Goal: Task Accomplishment & Management: Manage account settings

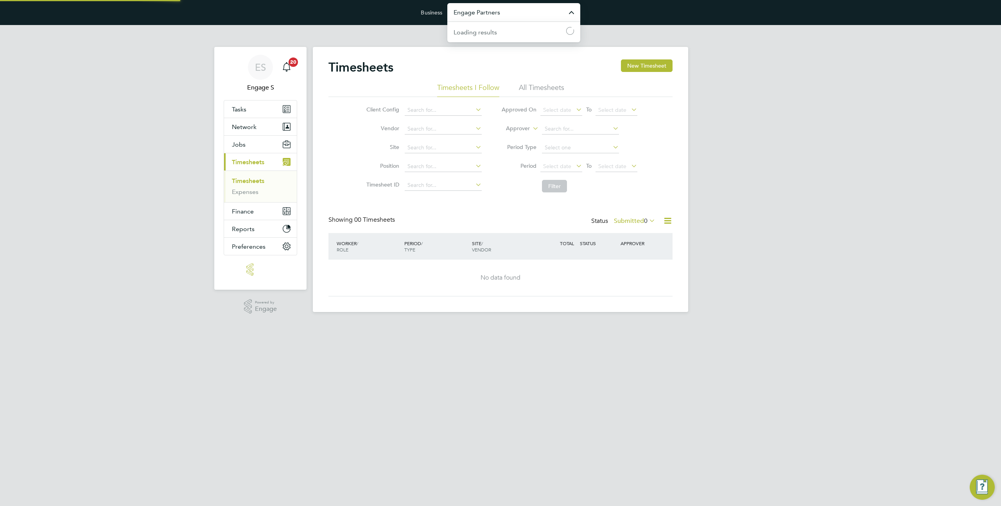
click at [467, 13] on input "Engage Partners" at bounding box center [513, 12] width 133 height 18
type input "d"
click at [465, 45] on li "EHR Limited Demo" at bounding box center [513, 50] width 133 height 19
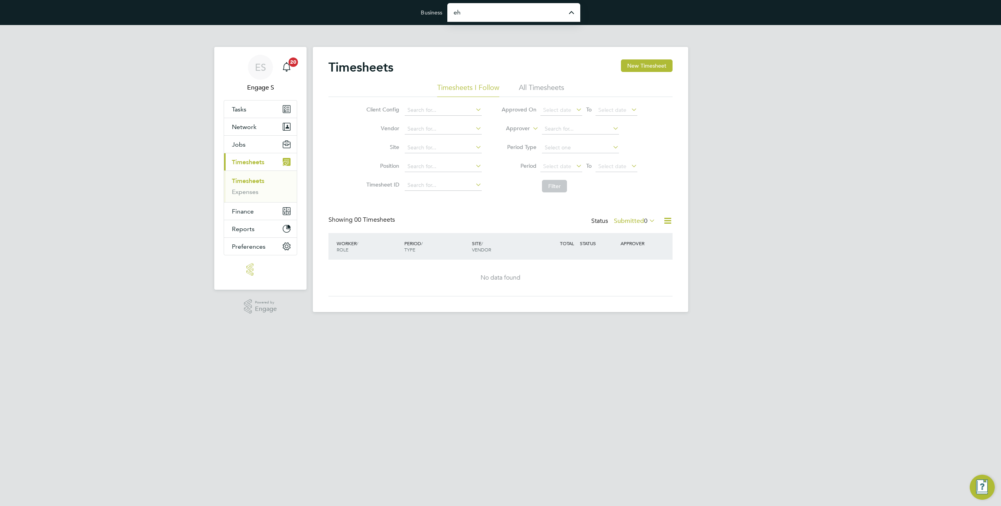
type input "EHR Limited Demo"
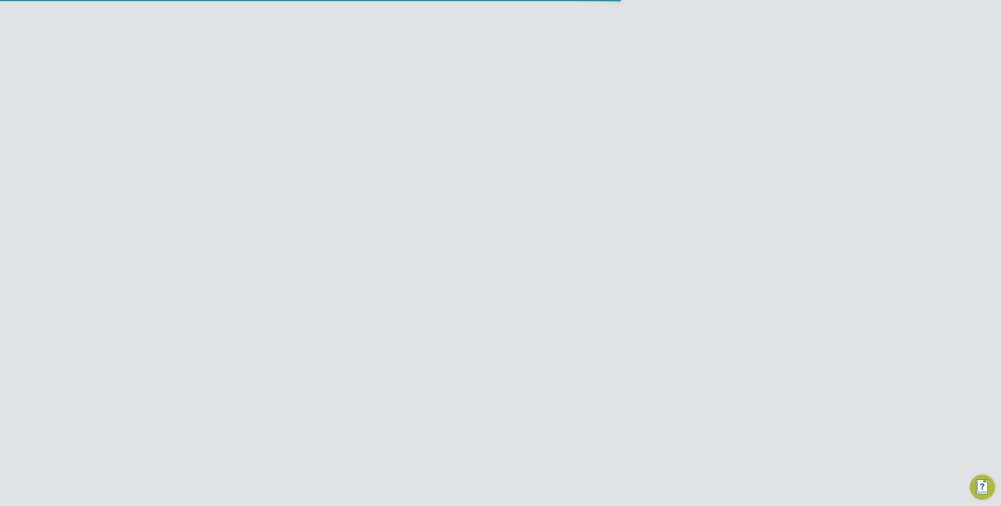
scroll to position [20, 68]
click at [257, 298] on span "Preferences" at bounding box center [249, 299] width 34 height 7
click at [244, 321] on link "VMS Configurations" at bounding box center [260, 319] width 57 height 7
click at [590, 138] on div "1" at bounding box center [566, 136] width 171 height 14
click at [309, 38] on div "ES Engage S Notifications 20 Applications: Dashboard Tasks Network Team Members…" at bounding box center [500, 109] width 1001 height 169
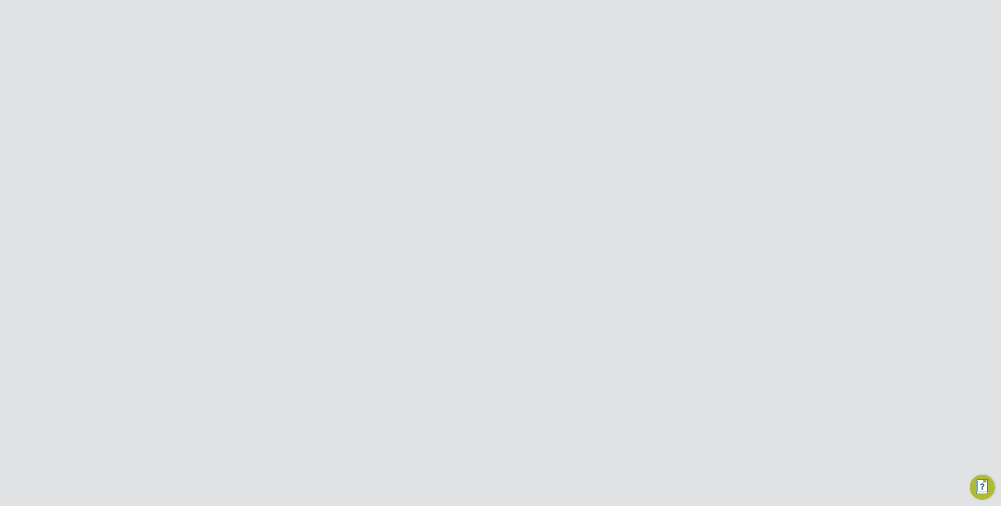
click at [314, 39] on icon at bounding box center [318, 40] width 10 height 10
click at [514, 13] on input "EHR Limited Demo" at bounding box center [513, 12] width 133 height 18
click at [504, 172] on html "Business EHR Limited Demo Anderselite Ltd Anglo Technical Recruitment Limited B…" at bounding box center [500, 86] width 1001 height 172
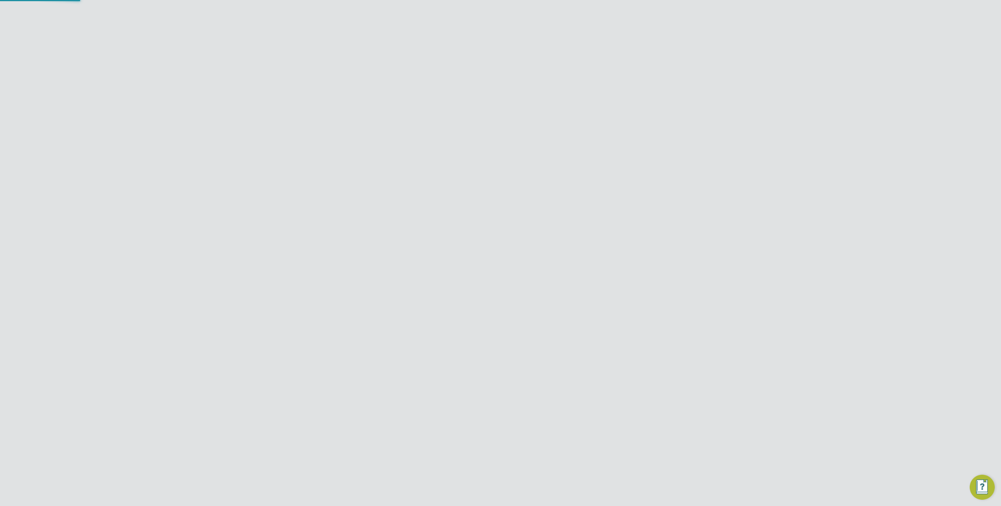
click at [490, 8] on input "EHR Limited Demo" at bounding box center [513, 12] width 133 height 18
type input "m"
type input "MV Recruitment Demo"
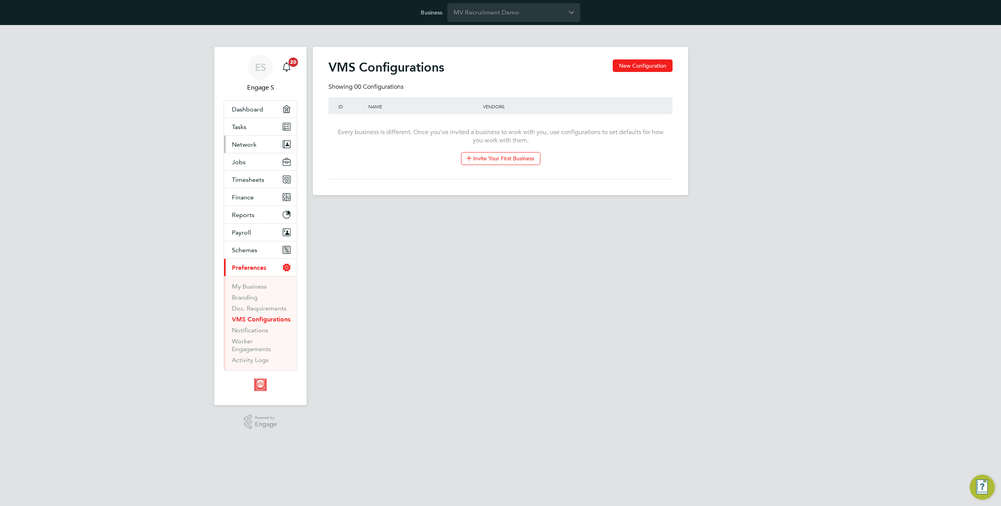
click at [242, 145] on span "Network" at bounding box center [244, 144] width 25 height 7
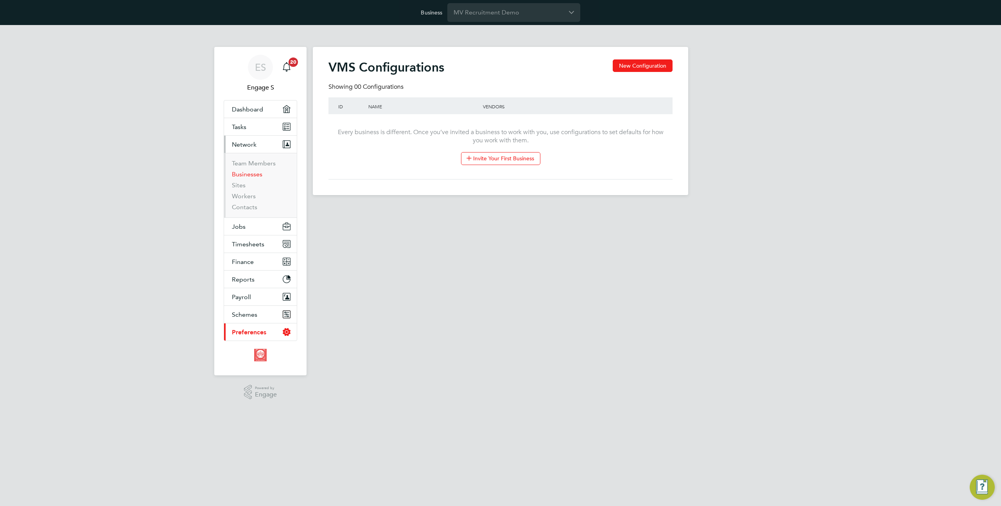
click at [240, 177] on link "Businesses" at bounding box center [247, 174] width 31 height 7
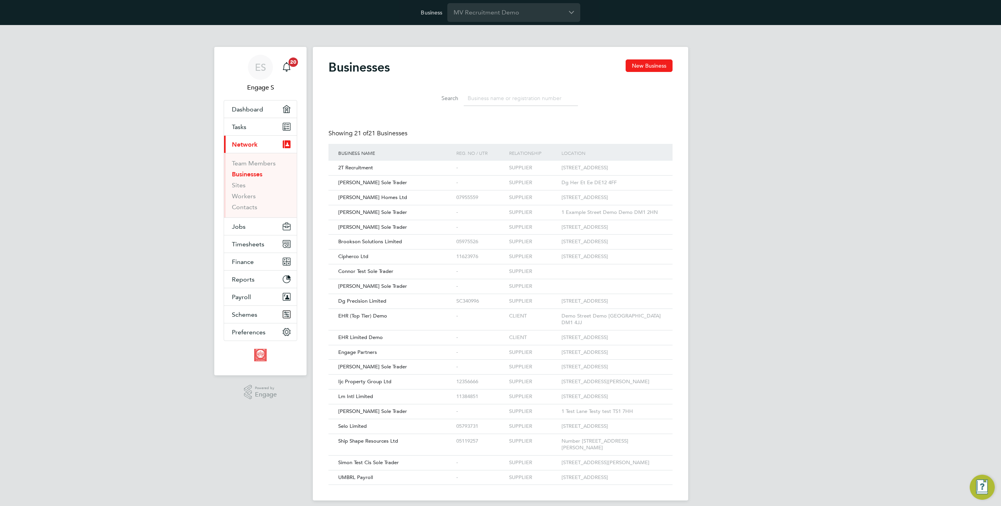
click at [477, 95] on input at bounding box center [521, 98] width 114 height 15
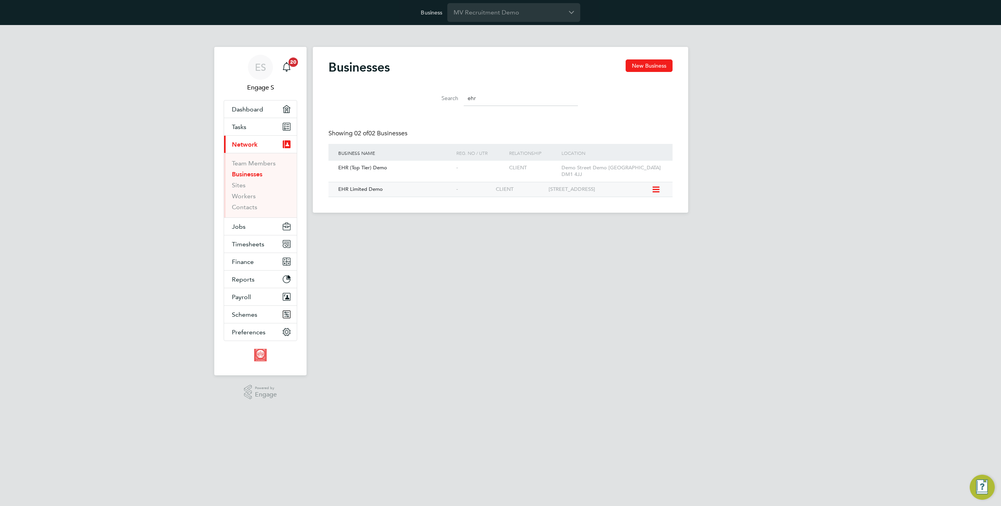
type input "ehr"
click at [381, 186] on span "EHR Limited Demo" at bounding box center [360, 189] width 45 height 7
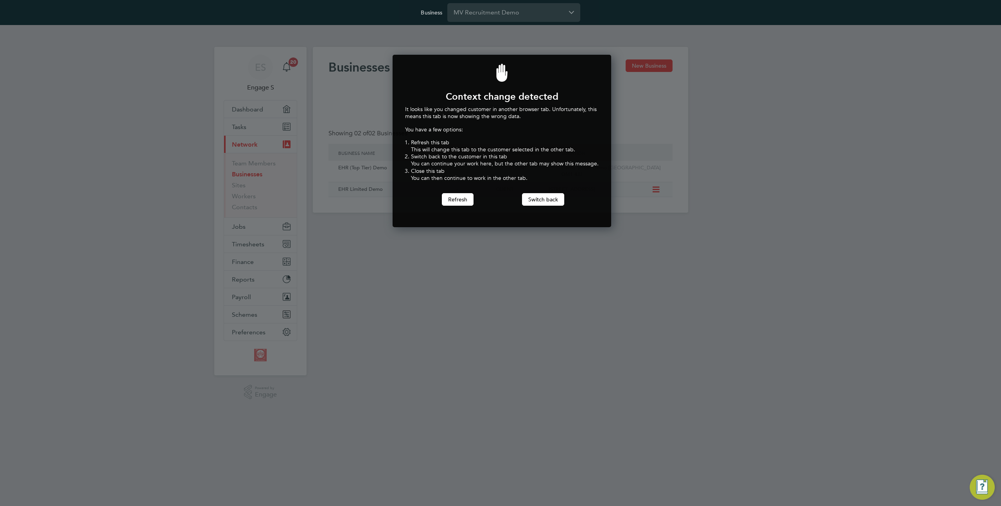
scroll to position [173, 216]
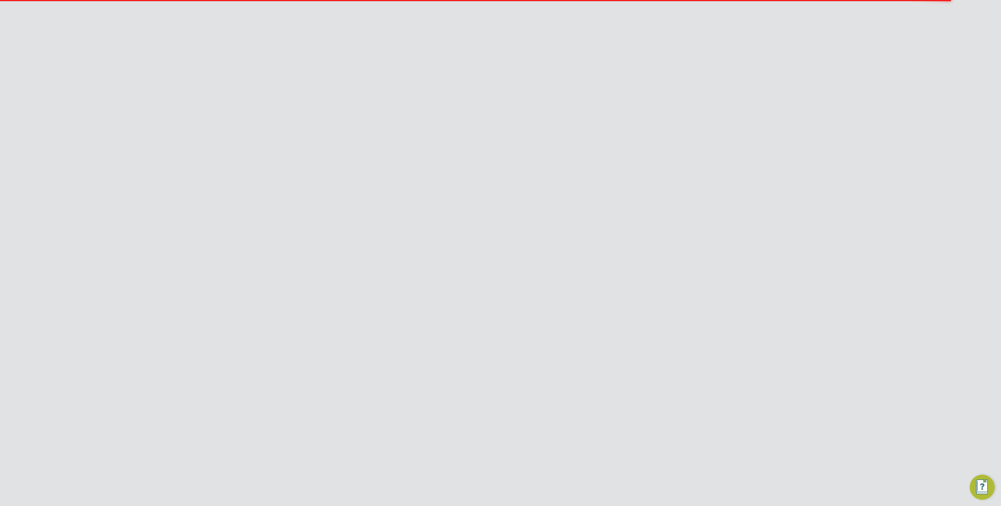
click at [631, 45] on li "Client Configurations" at bounding box center [656, 39] width 52 height 16
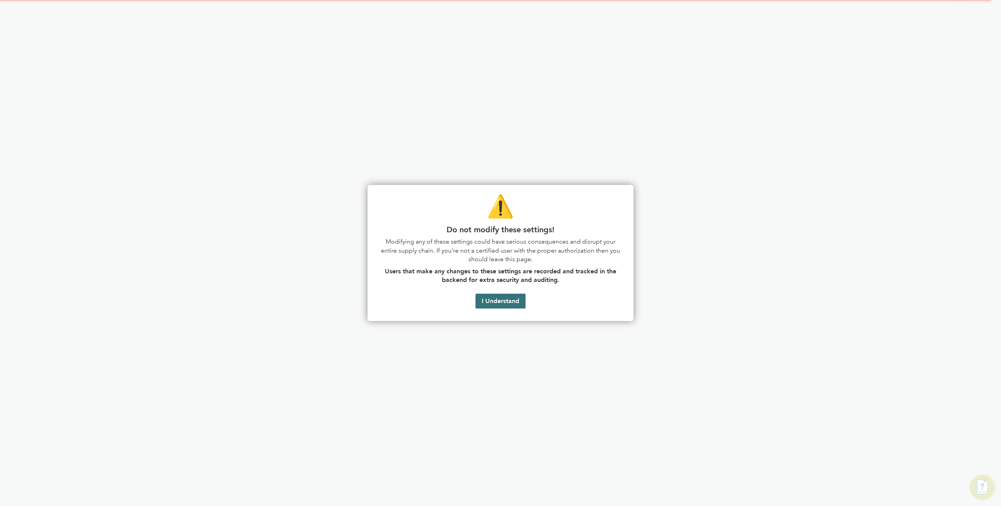
click at [495, 300] on button "I Understand" at bounding box center [501, 301] width 50 height 15
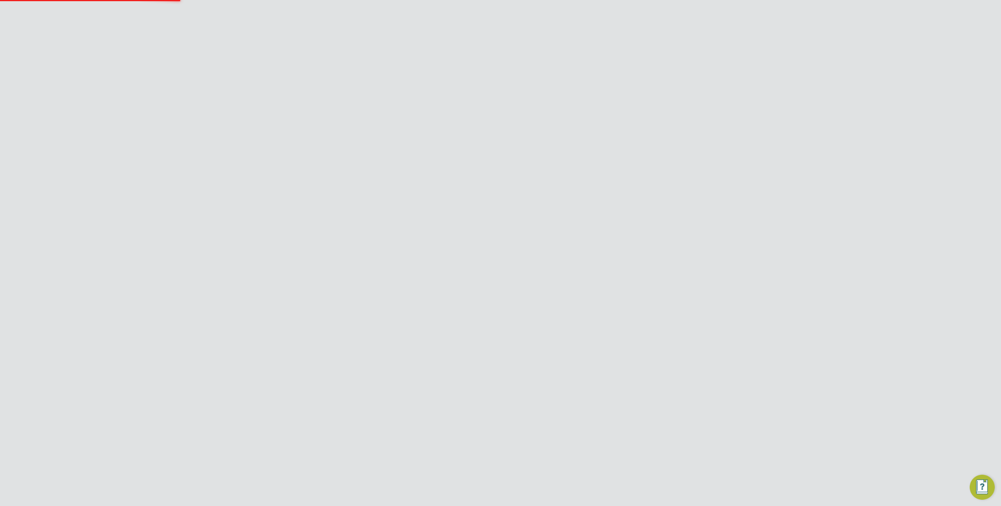
click at [580, 124] on div "1" at bounding box center [566, 122] width 171 height 14
click at [249, 226] on button "Jobs" at bounding box center [260, 226] width 73 height 17
click at [258, 181] on li "Positions" at bounding box center [261, 182] width 59 height 11
click at [245, 181] on link "Positions" at bounding box center [245, 180] width 26 height 7
click at [640, 73] on div "Positions New Position" at bounding box center [501, 70] width 344 height 23
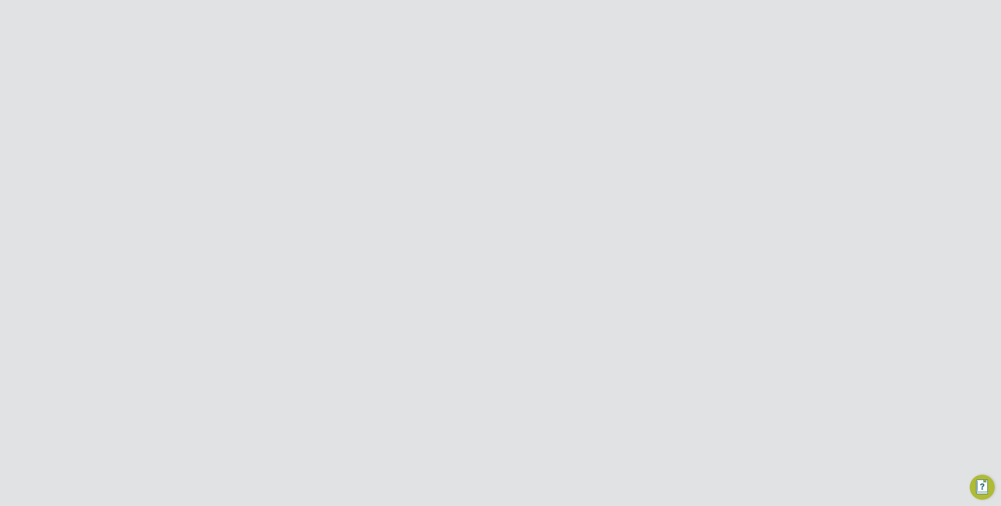
click at [640, 68] on button "New Position" at bounding box center [650, 65] width 45 height 13
click at [461, 117] on input at bounding box center [463, 119] width 97 height 12
click at [444, 133] on li "A test LT" at bounding box center [462, 129] width 97 height 11
type input "A test LT"
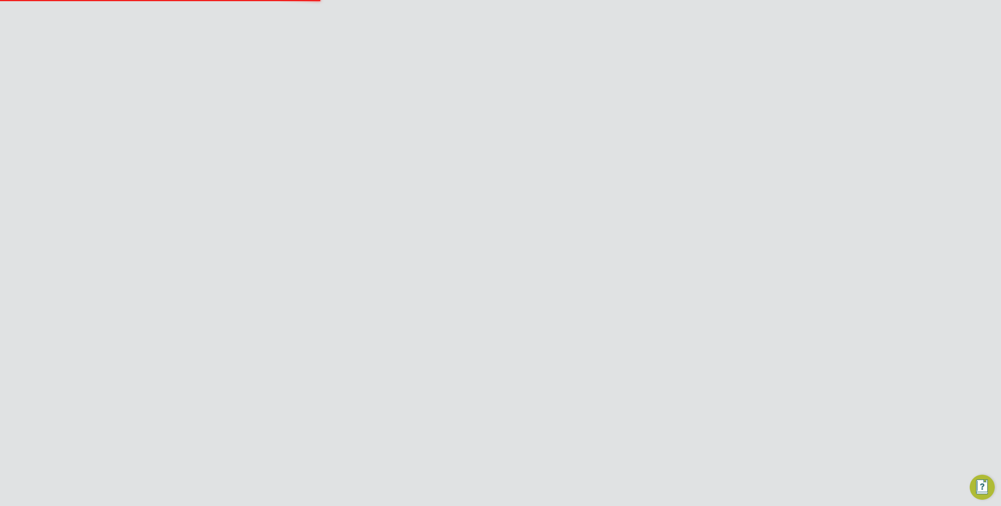
scroll to position [515, 366]
click at [495, 409] on button "Add Rate" at bounding box center [500, 403] width 42 height 13
click at [338, 363] on span "PAYE" at bounding box center [348, 365] width 28 height 9
click at [674, 66] on div at bounding box center [675, 63] width 14 height 14
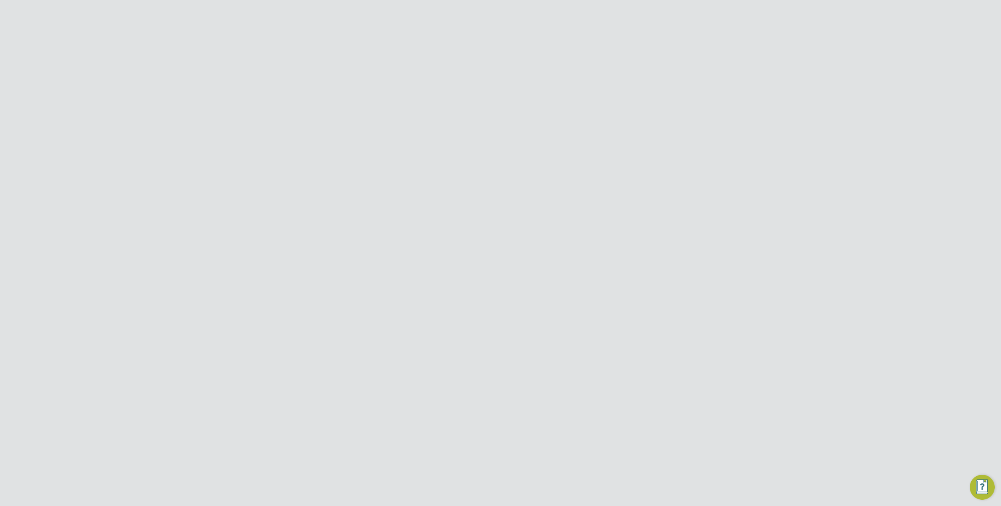
click at [653, 69] on button "New Position" at bounding box center [650, 65] width 45 height 13
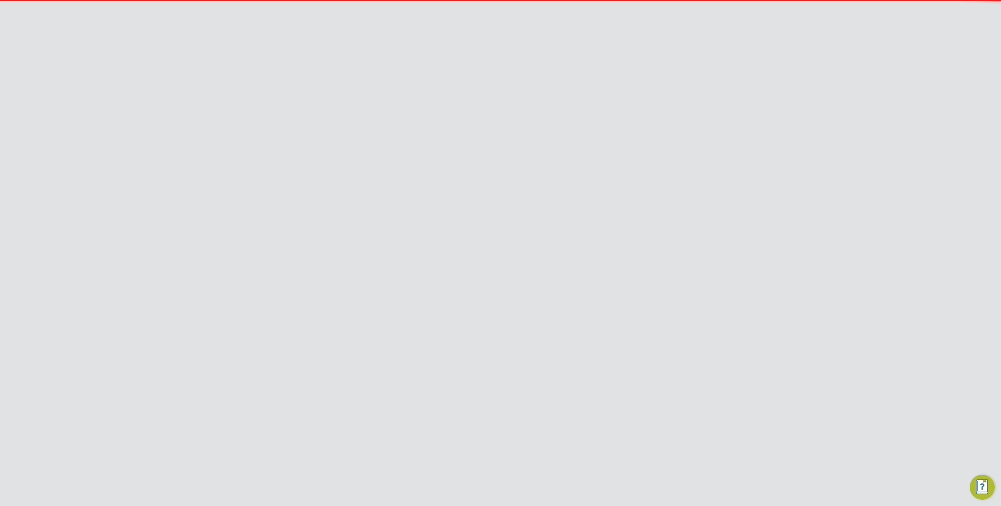
click at [463, 116] on input at bounding box center [463, 119] width 97 height 12
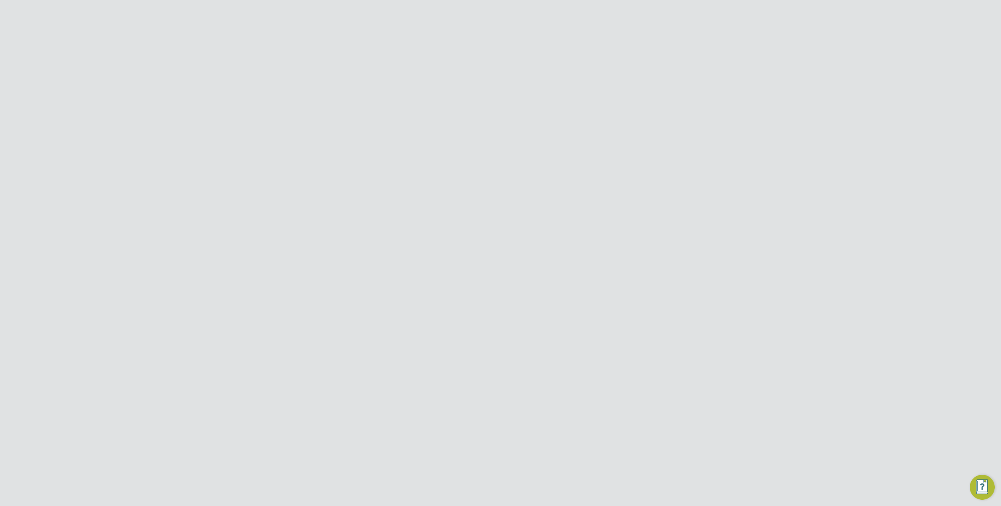
click at [435, 148] on li "EHR (Top Tier) - Sub-Contract" at bounding box center [462, 150] width 97 height 11
type input "EHR (Top Tier) - Sub-Contract"
click at [512, 402] on button "Add Rate" at bounding box center [500, 403] width 42 height 13
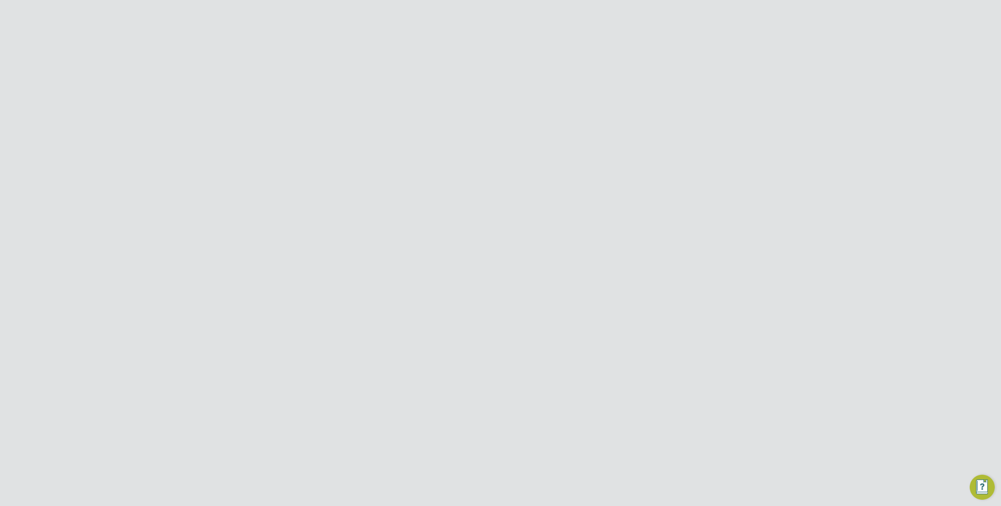
click at [339, 364] on span "PAYE" at bounding box center [348, 365] width 28 height 9
click at [569, 272] on label "Manual" at bounding box center [510, 276] width 194 height 8
click at [677, 67] on div at bounding box center [675, 63] width 14 height 14
click at [625, 182] on span "21 Aug 2025" at bounding box center [630, 182] width 16 height 7
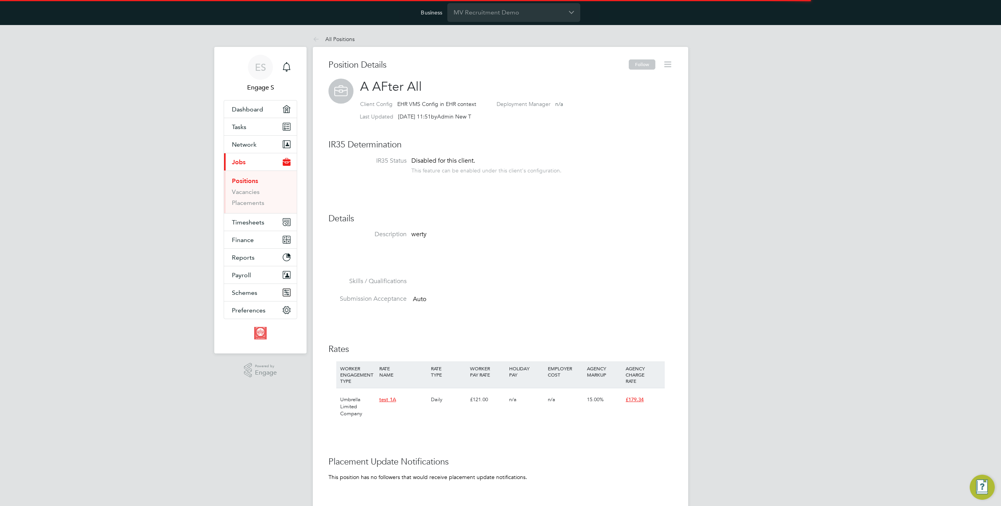
scroll to position [23, 52]
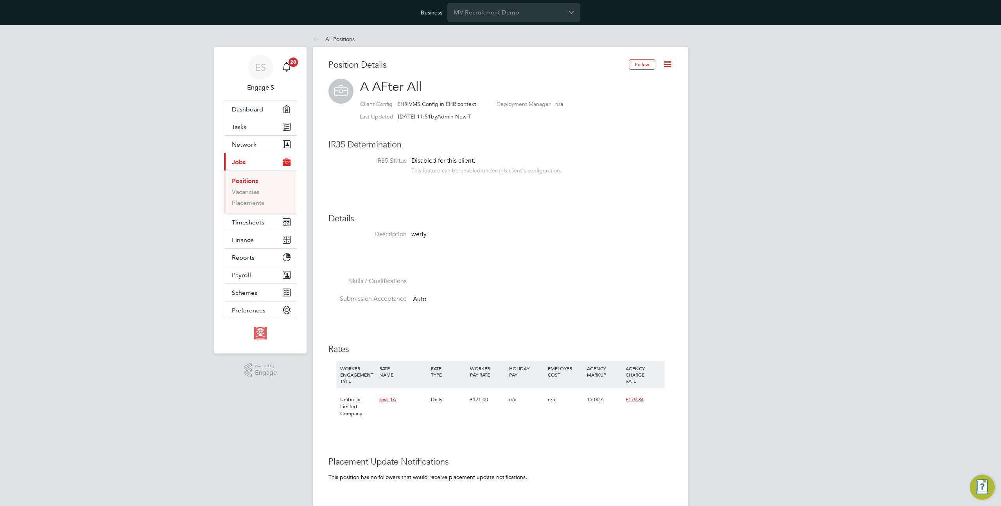
click at [668, 68] on icon at bounding box center [668, 64] width 10 height 10
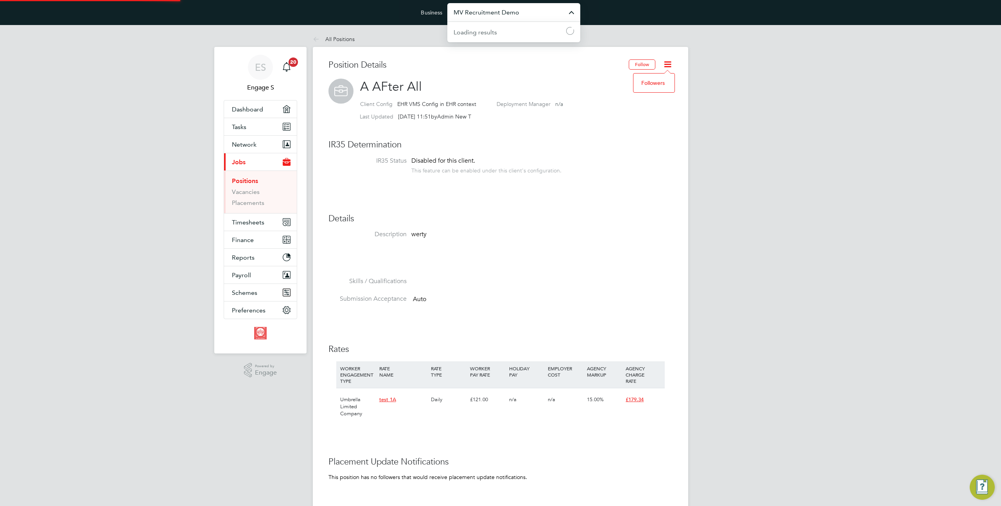
click at [493, 18] on input "MV Recruitment Demo" at bounding box center [513, 12] width 133 height 18
click at [678, 28] on app-barbie "All Positions All Positions Position Details Follow A AFter All Client Config E…" at bounding box center [500, 338] width 375 height 627
click at [504, 5] on input "MV Recruitment Demo" at bounding box center [513, 12] width 133 height 18
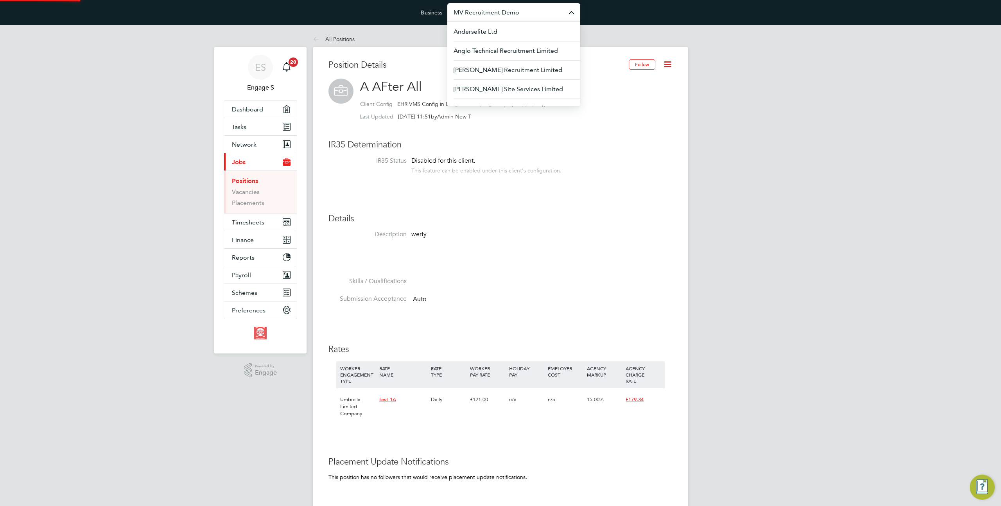
click at [504, 5] on input "MV Recruitment Demo" at bounding box center [513, 12] width 133 height 18
click at [476, 5] on input "MV Recruitment Demo" at bounding box center [513, 12] width 133 height 18
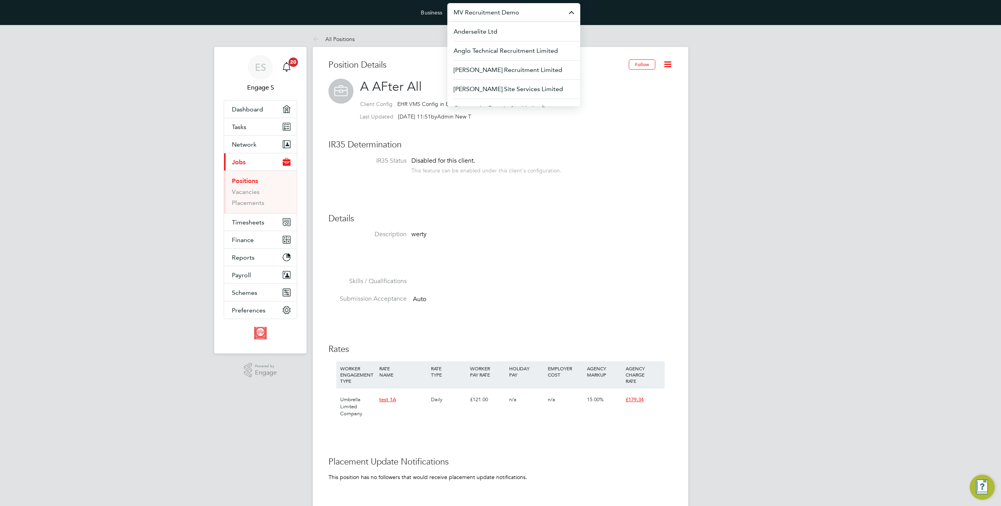
click at [721, 210] on div "ES Engage S Notifications 20 Applications: Dashboard Tasks Network Team Members…" at bounding box center [500, 345] width 1001 height 640
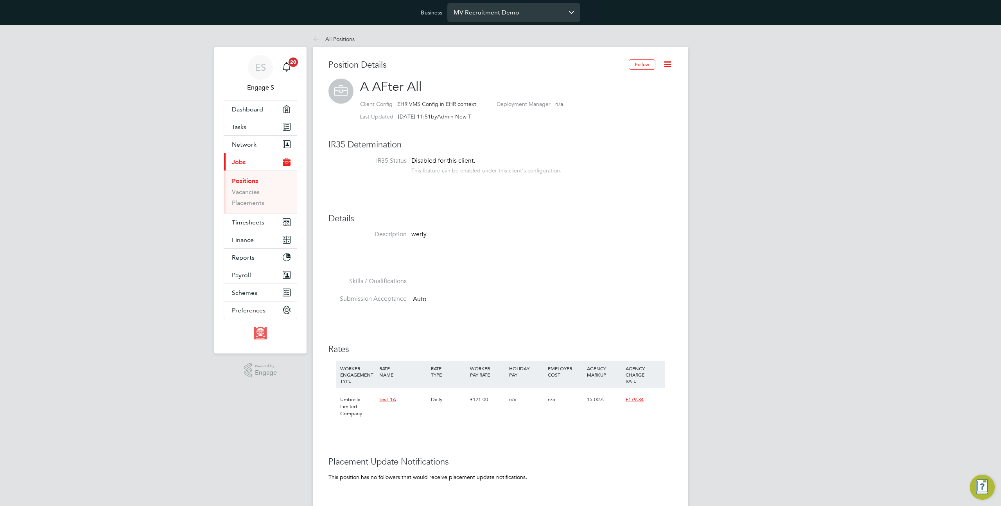
click at [493, 11] on input "MV Recruitment Demo" at bounding box center [513, 12] width 133 height 18
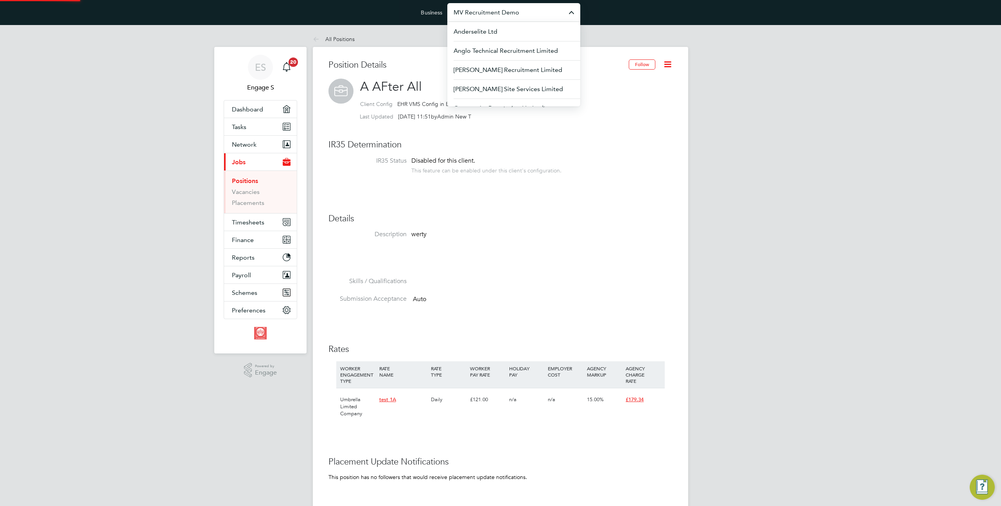
click at [493, 11] on input "MV Recruitment Demo" at bounding box center [513, 12] width 133 height 18
click at [488, 54] on span "Randstad Solutions Limited" at bounding box center [493, 50] width 78 height 9
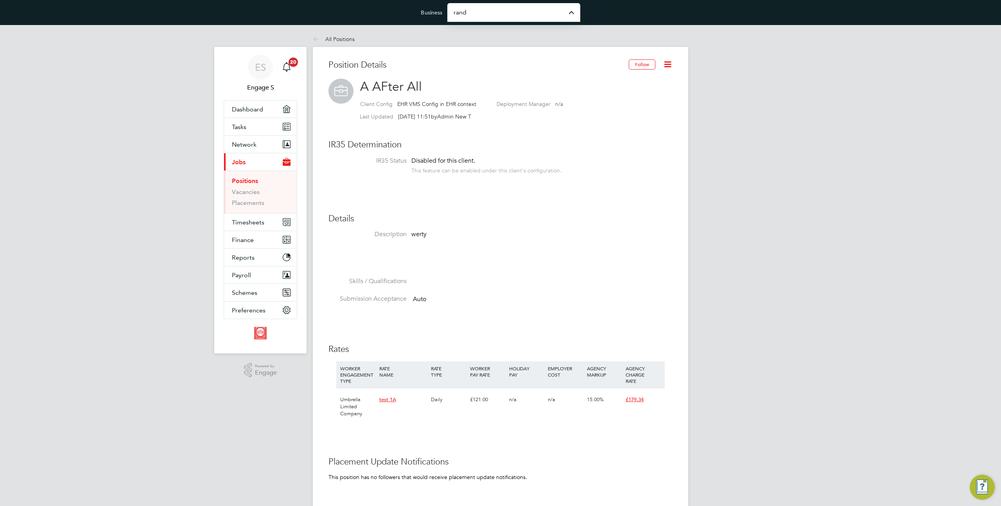
type input "Randstad Solutions Limited"
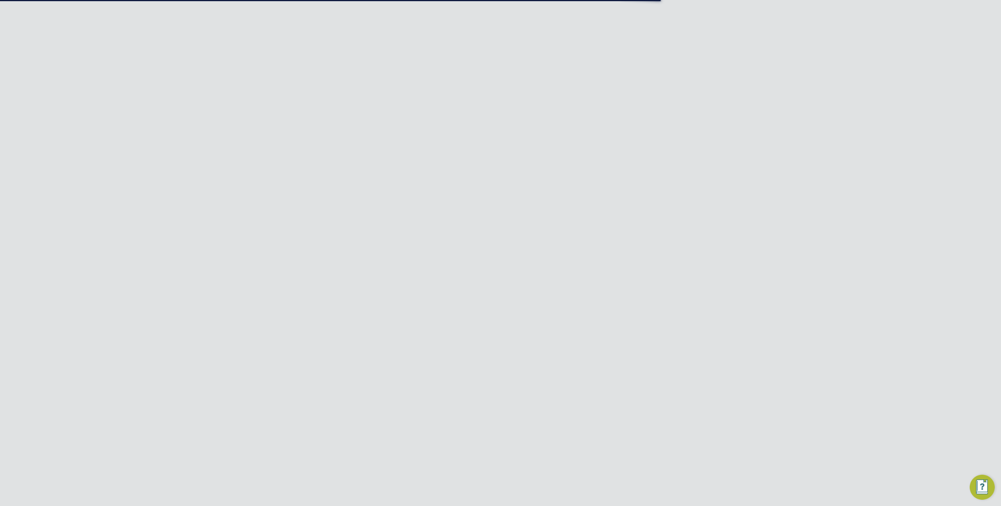
scroll to position [7, 47]
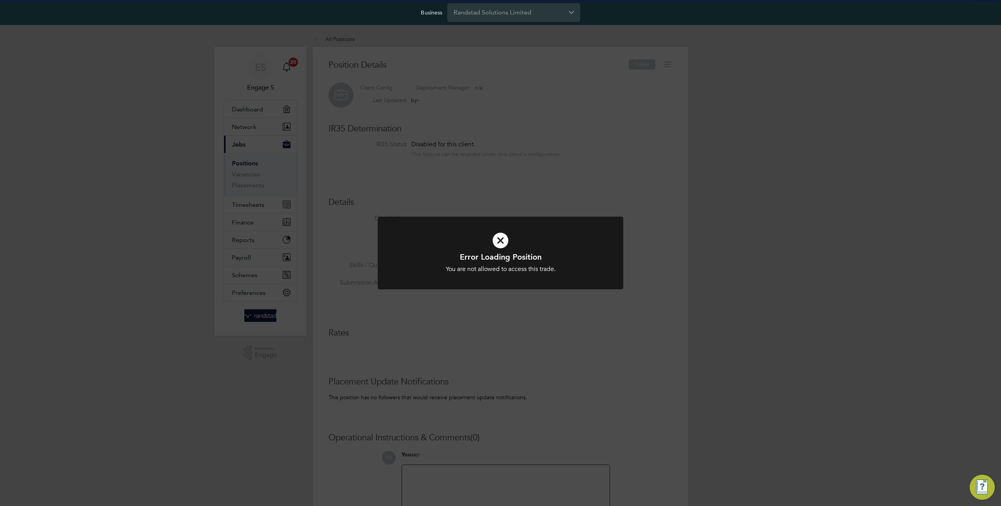
click at [262, 300] on div "Error Loading Position You are not allowed to access this trade. Cancel Okay" at bounding box center [500, 253] width 1001 height 506
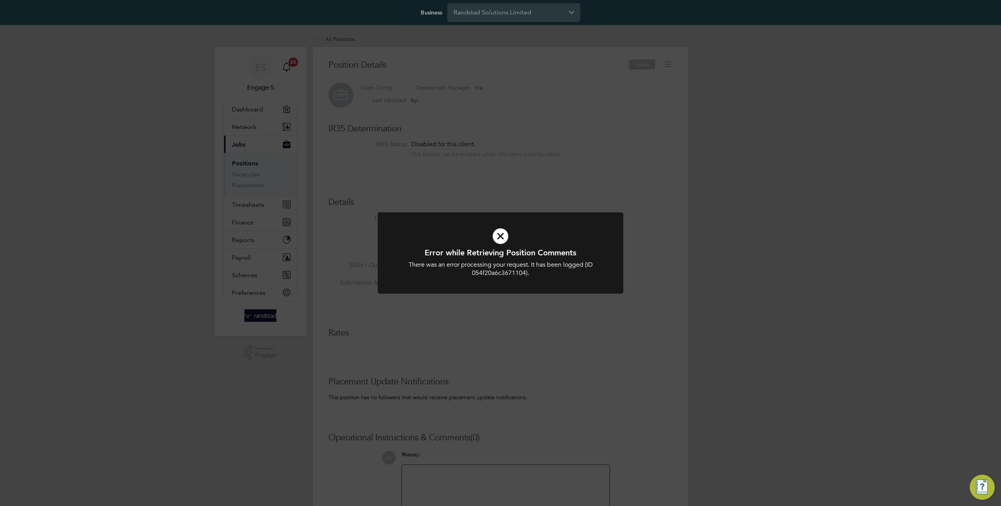
click at [251, 291] on div "Error while Retrieving Position Comments There was an error processing your req…" at bounding box center [500, 253] width 1001 height 506
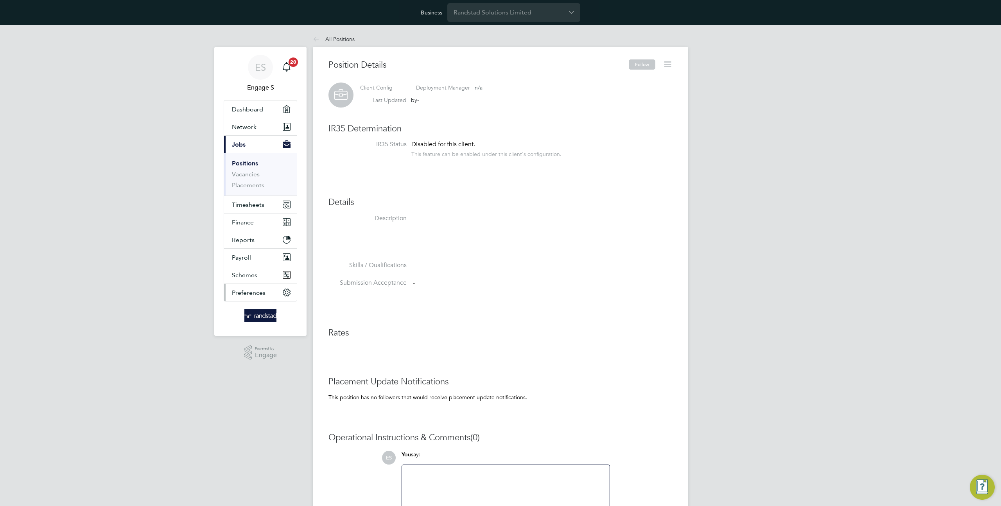
click at [262, 295] on span "Preferences" at bounding box center [249, 292] width 34 height 7
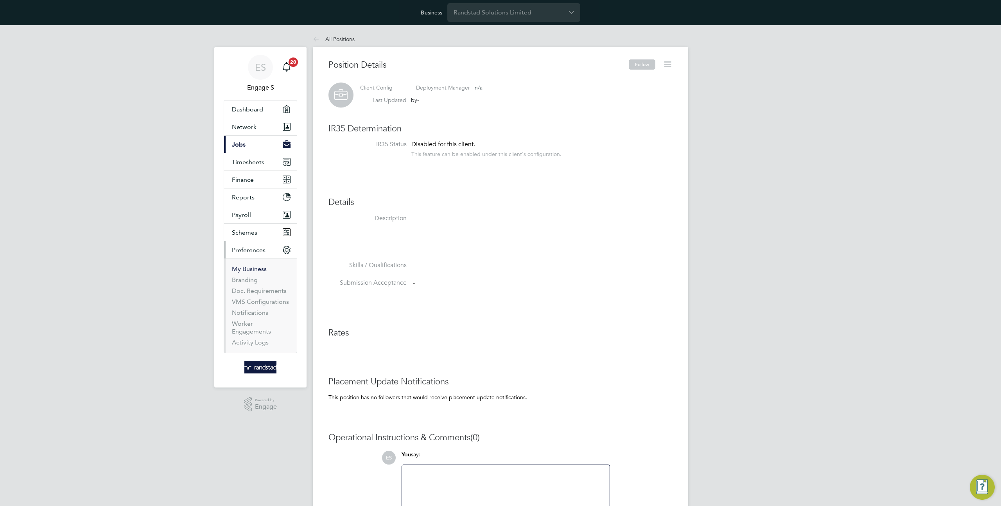
click at [254, 269] on link "My Business" at bounding box center [249, 268] width 35 height 7
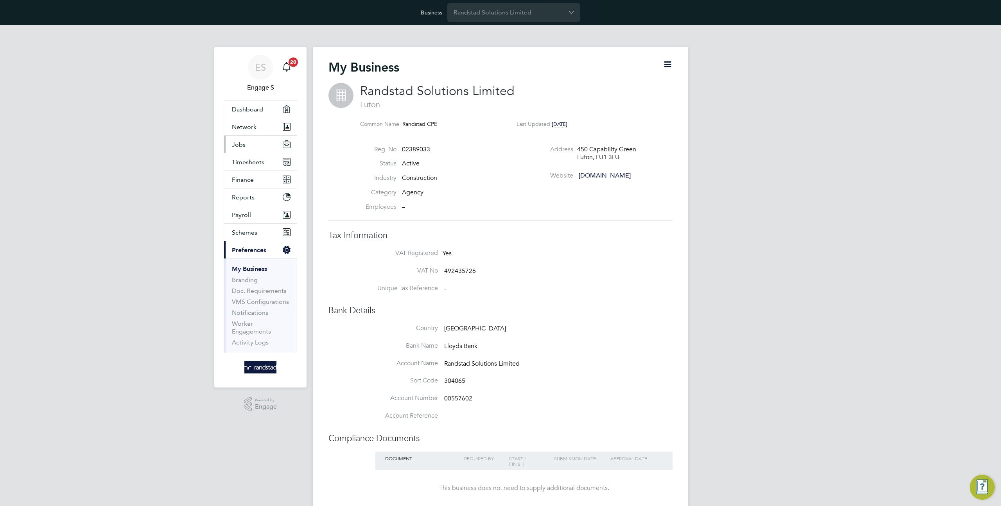
click at [246, 149] on button "Jobs" at bounding box center [260, 144] width 73 height 17
